Goal: Book appointment/travel/reservation

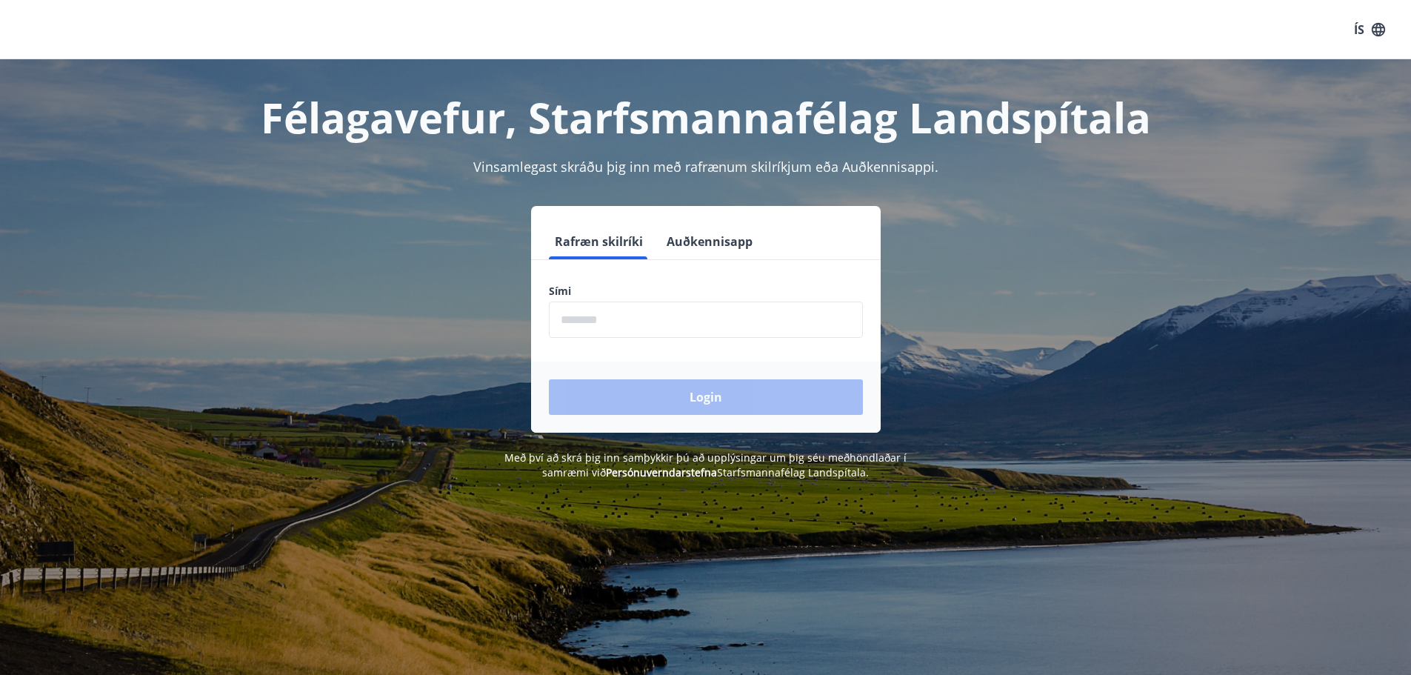
click at [574, 323] on input "phone" at bounding box center [706, 319] width 314 height 36
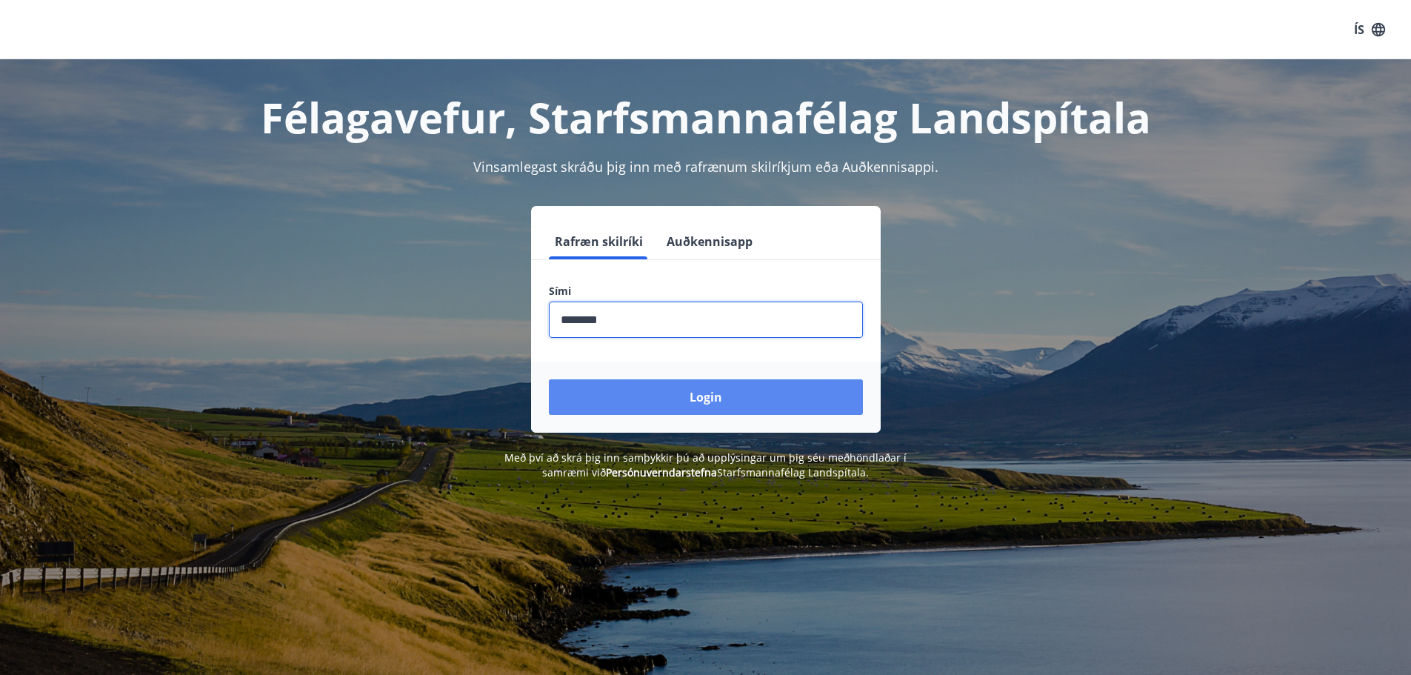
type input "********"
click at [730, 392] on button "Login" at bounding box center [706, 397] width 314 height 36
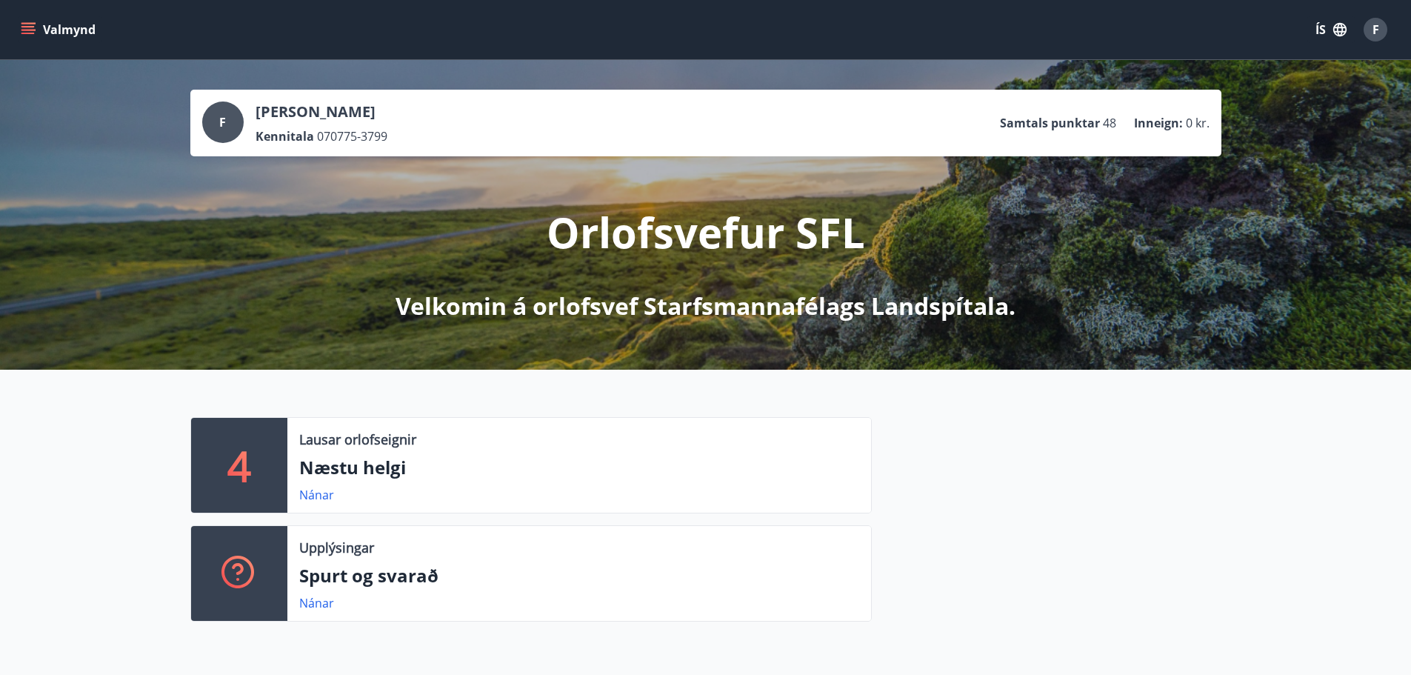
click at [356, 470] on p "Næstu helgi" at bounding box center [579, 467] width 560 height 25
click at [244, 434] on div "4" at bounding box center [239, 465] width 96 height 95
click at [343, 444] on p "Lausar orlofseignir" at bounding box center [357, 439] width 117 height 19
click at [324, 493] on link "Nánar" at bounding box center [316, 495] width 35 height 16
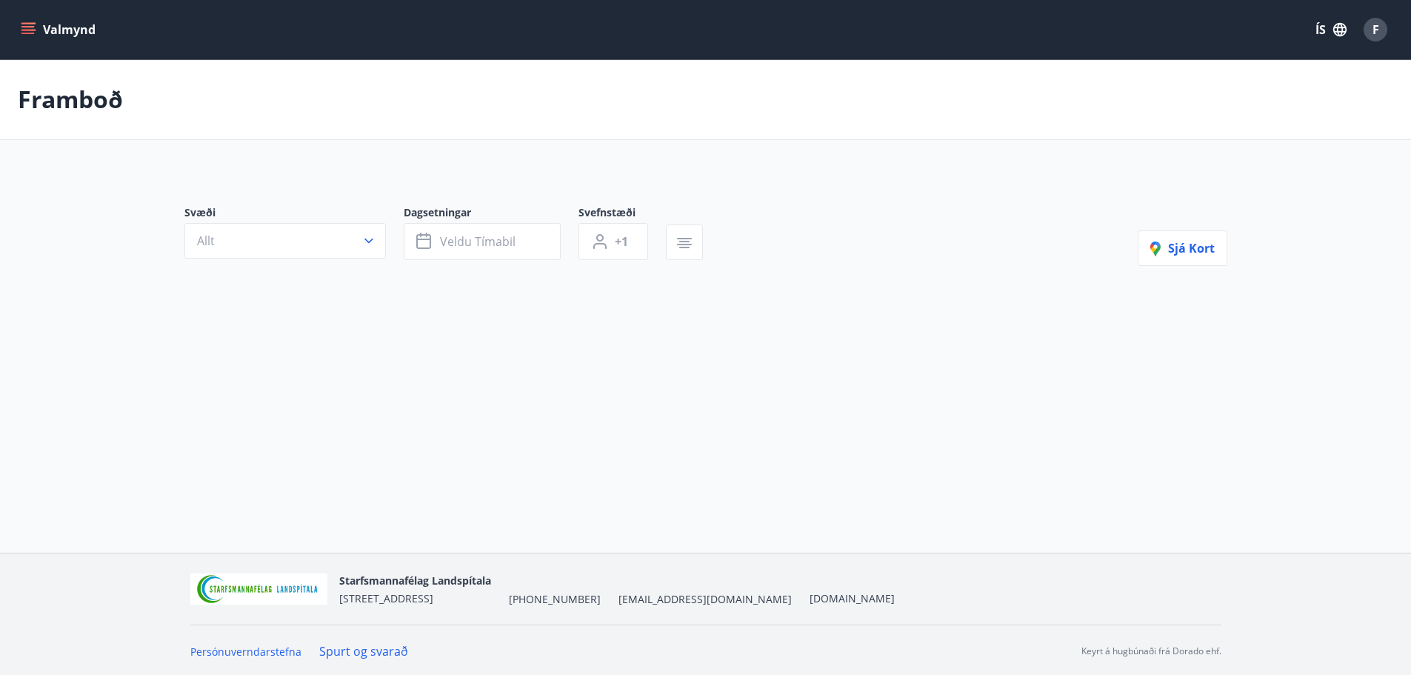
type input "*"
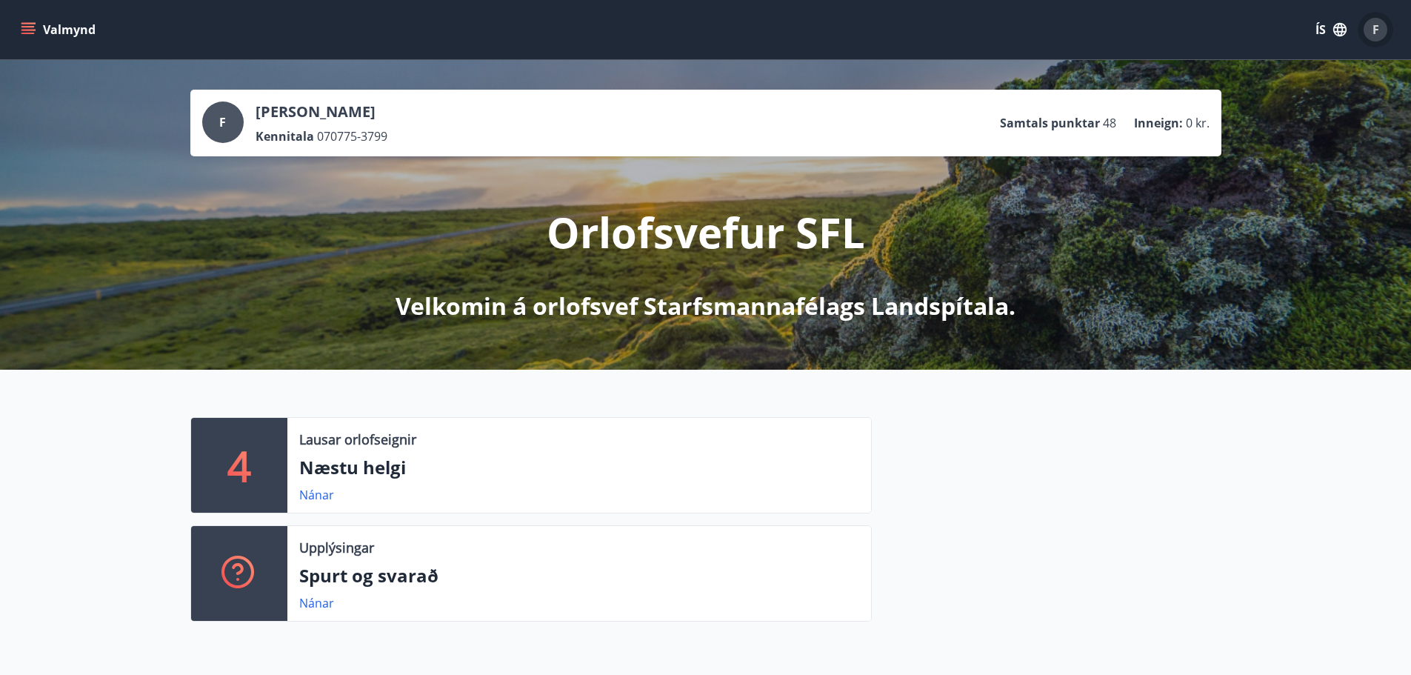
click at [1370, 20] on div "F" at bounding box center [1375, 30] width 24 height 24
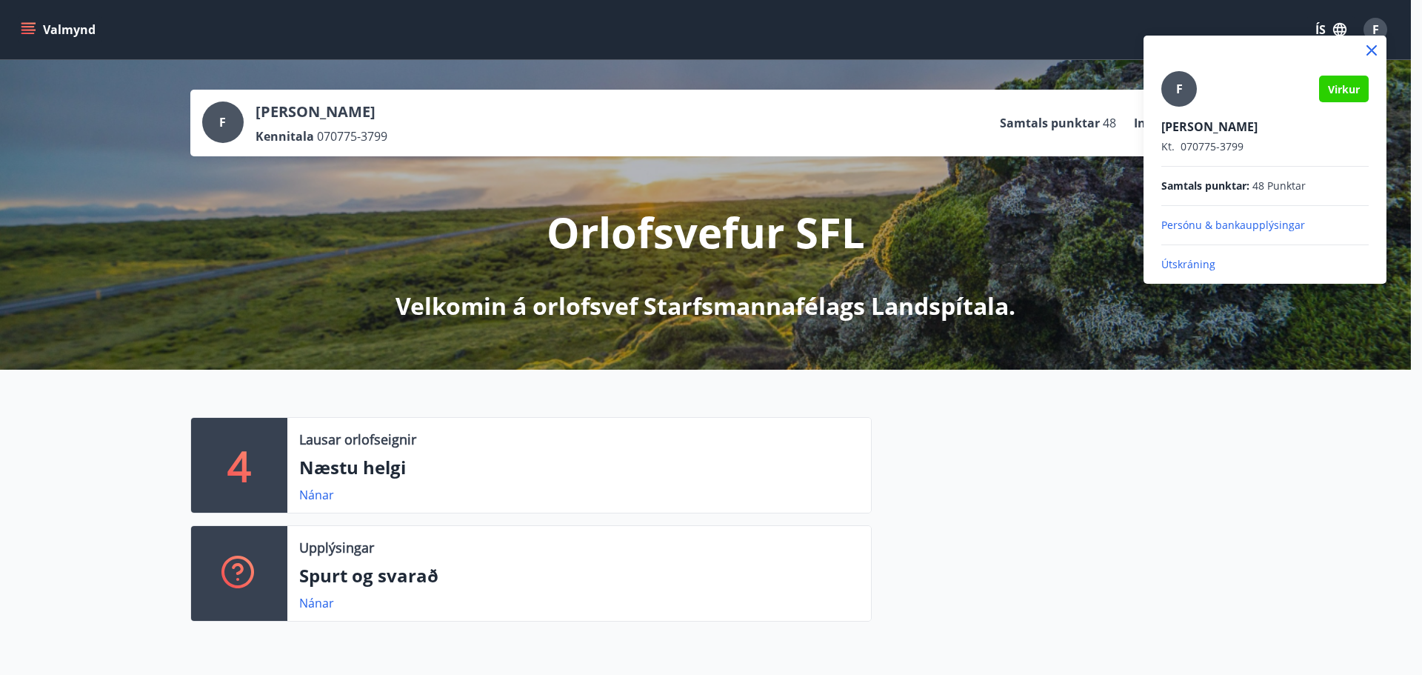
click at [1193, 263] on p "Útskráning" at bounding box center [1264, 264] width 207 height 15
